Goal: Information Seeking & Learning: Learn about a topic

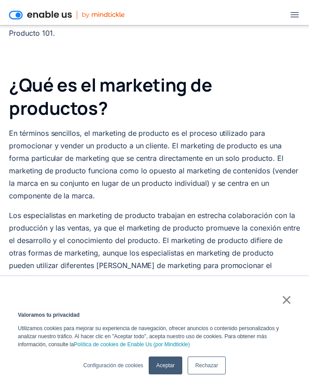
scroll to position [555, 0]
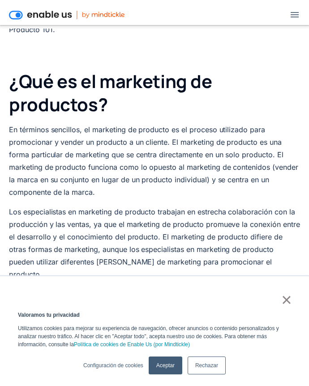
click at [287, 310] on font "×" at bounding box center [286, 300] width 10 height 20
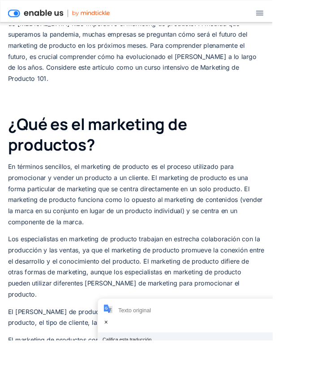
scroll to position [514, 0]
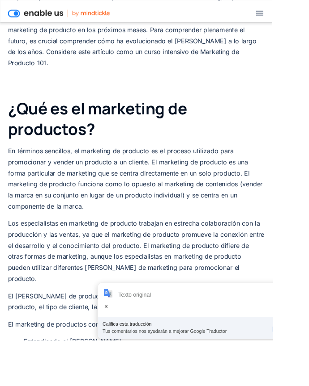
click at [119, 352] on div "×" at bounding box center [120, 348] width 4 height 8
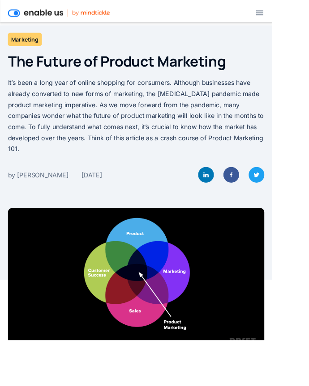
scroll to position [54, 0]
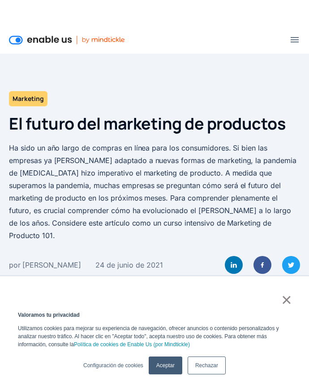
scroll to position [47, 0]
